Goal: Task Accomplishment & Management: Use online tool/utility

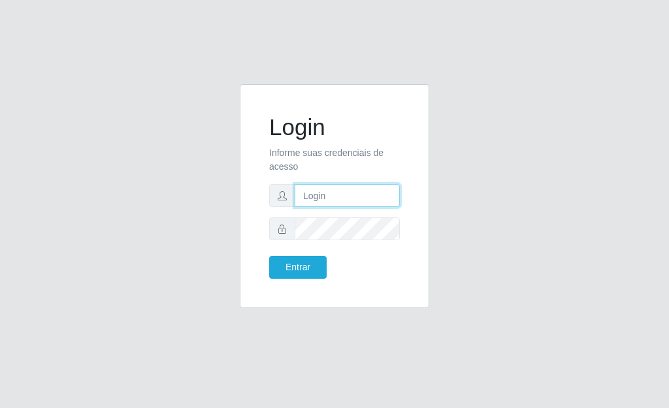
type input "[PERSON_NAME]"
click at [300, 281] on div "Login Informe suas credenciais de acesso [PERSON_NAME] Entrar" at bounding box center [334, 196] width 157 height 191
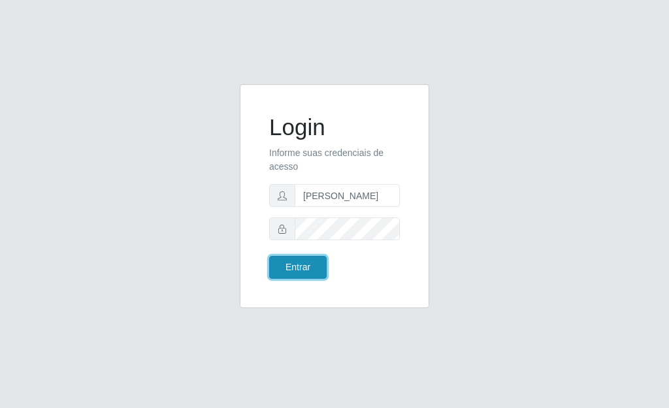
click at [297, 270] on button "Entrar" at bounding box center [297, 267] width 57 height 23
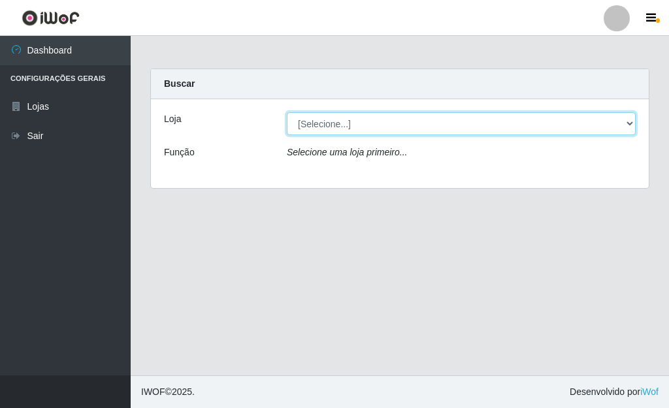
click at [630, 121] on select "[Selecione...] Bemais Supermercados - [GEOGRAPHIC_DATA]" at bounding box center [461, 123] width 349 height 23
select select "249"
click at [287, 112] on select "[Selecione...] Bemais Supermercados - [GEOGRAPHIC_DATA]" at bounding box center [461, 123] width 349 height 23
